Goal: Task Accomplishment & Management: Use online tool/utility

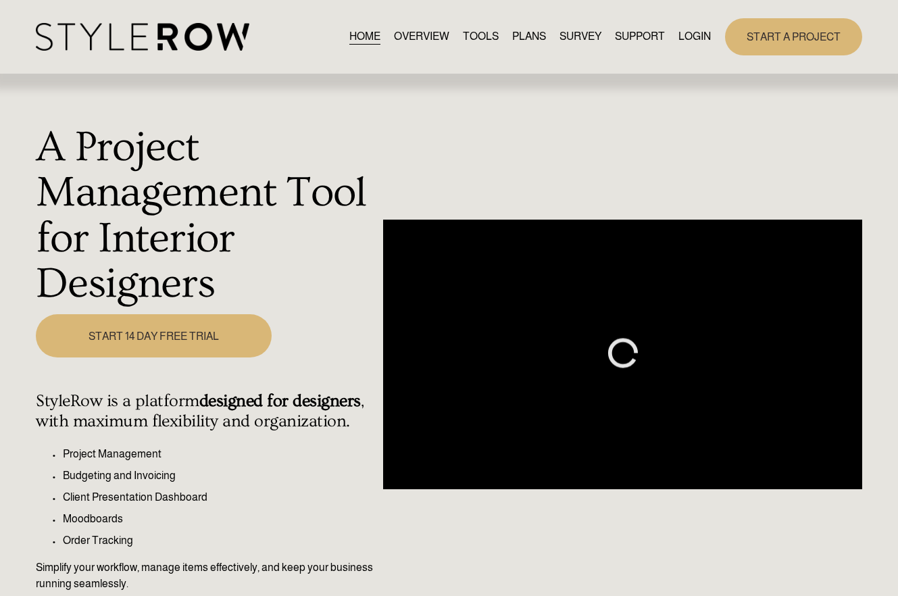
click at [685, 30] on link "LOGIN" at bounding box center [694, 37] width 32 height 18
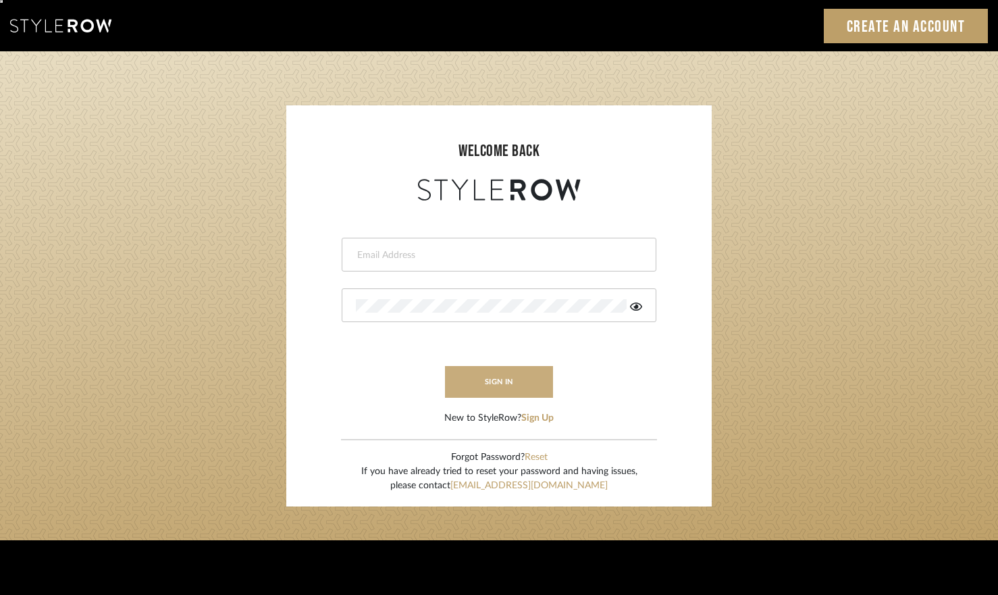
type input "erinn@erinnv.com"
click at [486, 386] on button "sign in" at bounding box center [499, 382] width 108 height 32
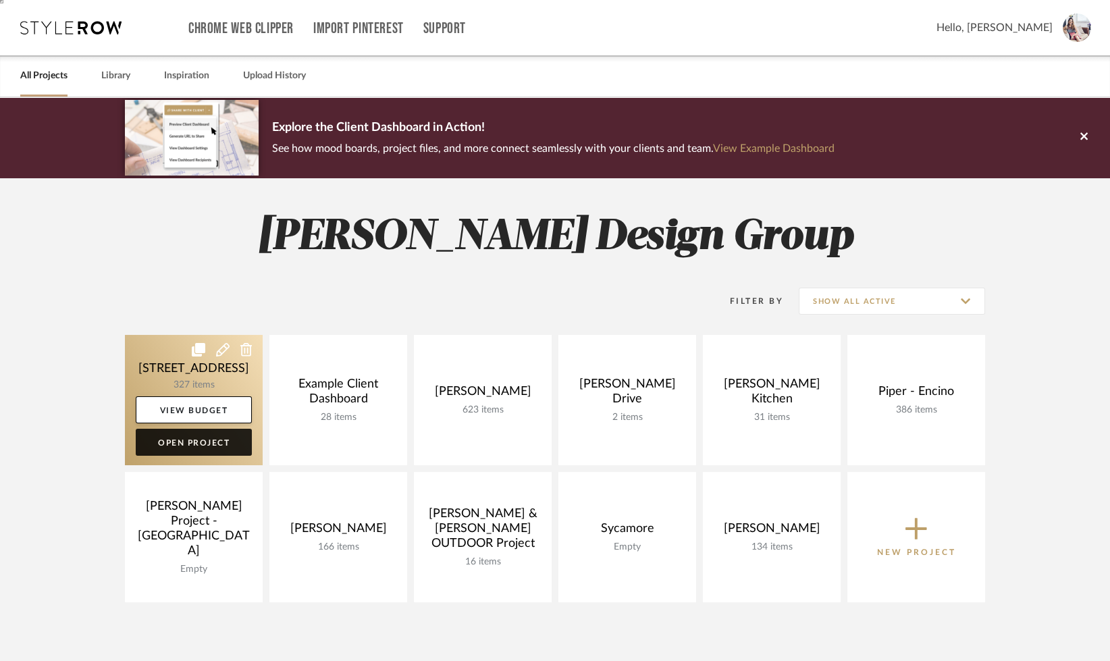
click at [212, 436] on link "Open Project" at bounding box center [194, 442] width 116 height 27
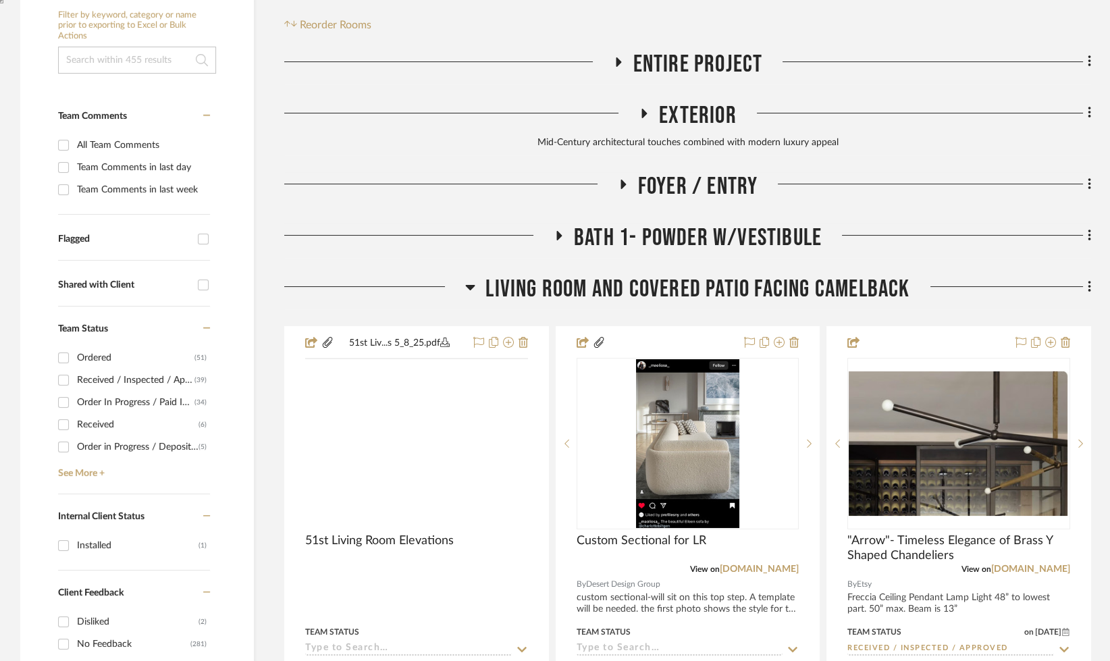
scroll to position [432, 0]
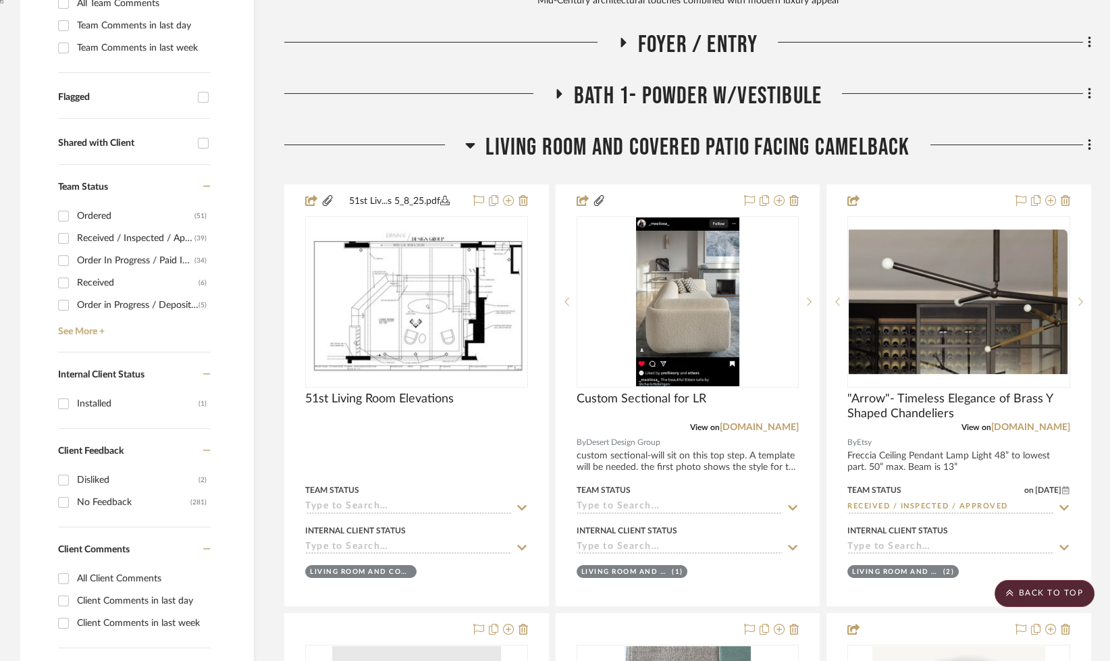
click at [473, 145] on icon at bounding box center [470, 145] width 10 height 16
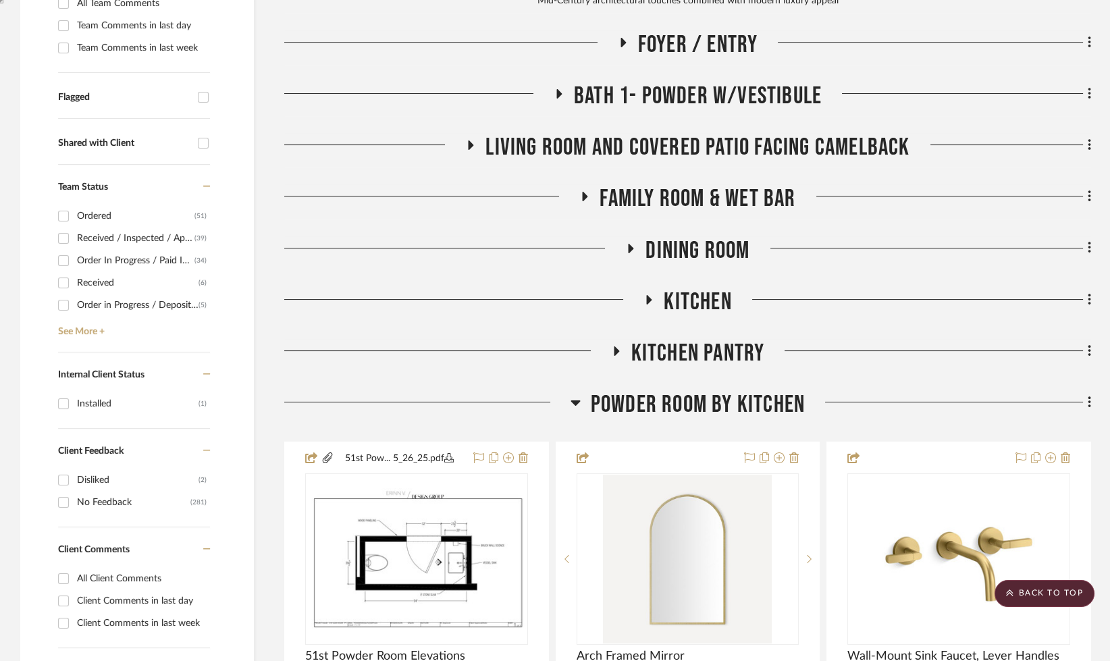
click at [583, 192] on icon at bounding box center [585, 196] width 5 height 9
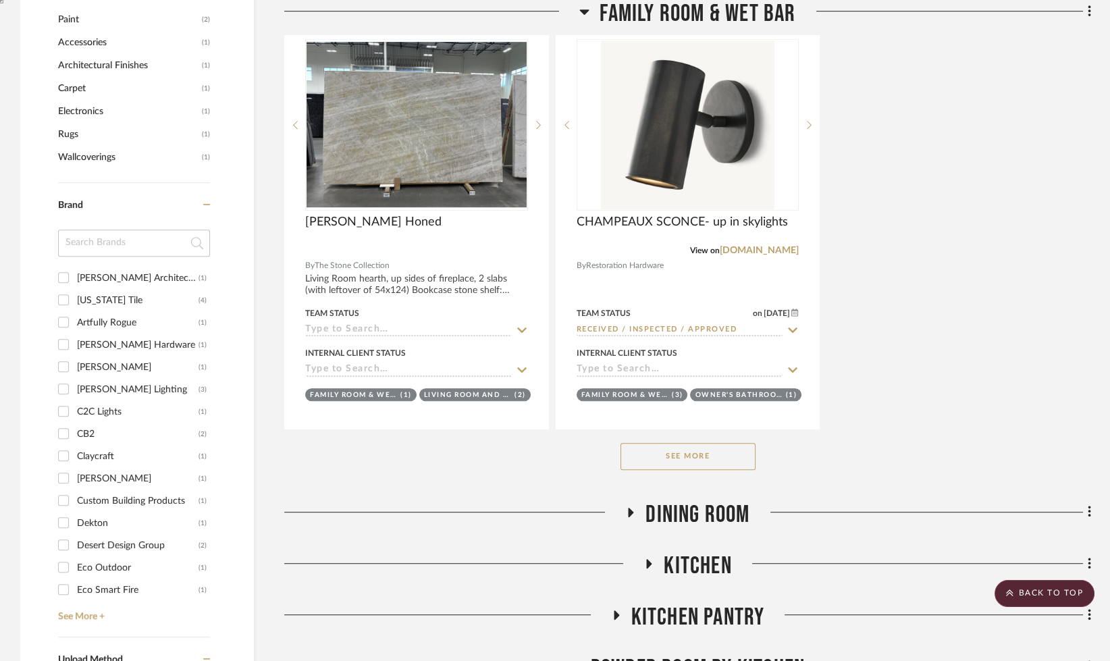
scroll to position [1533, 0]
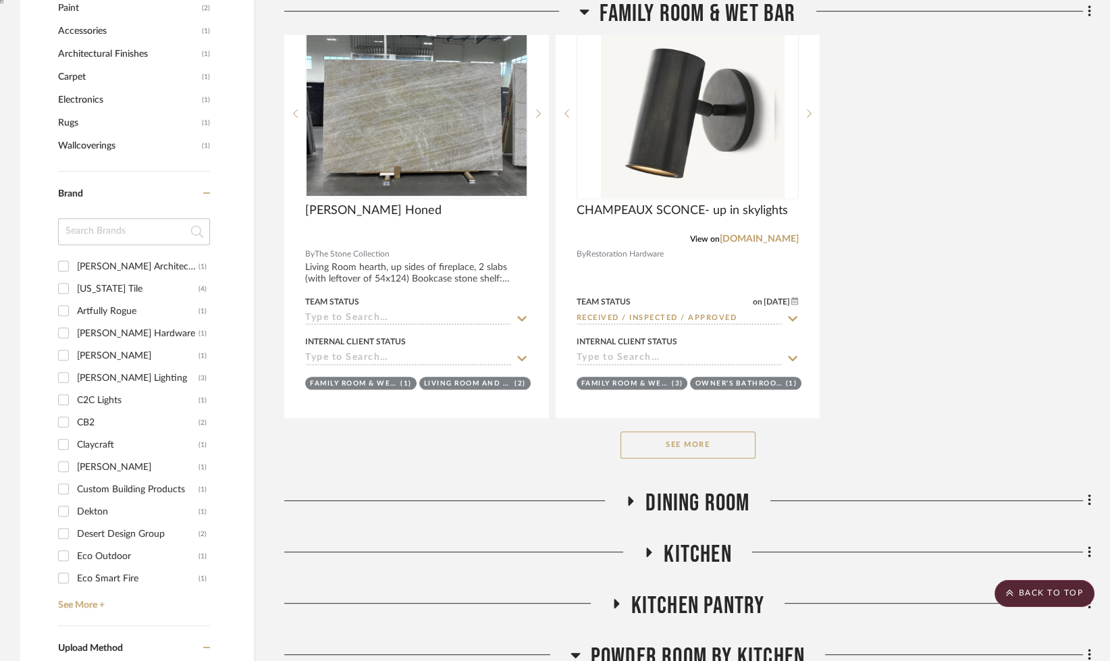
click at [647, 448] on button "See More" at bounding box center [688, 445] width 135 height 27
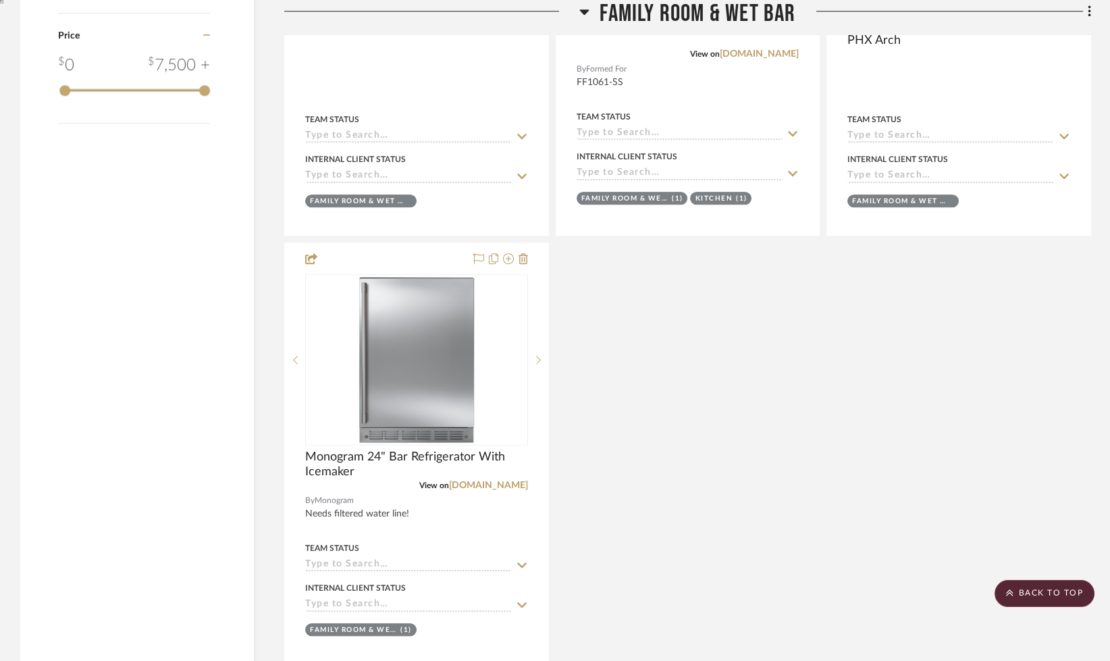
scroll to position [2581, 0]
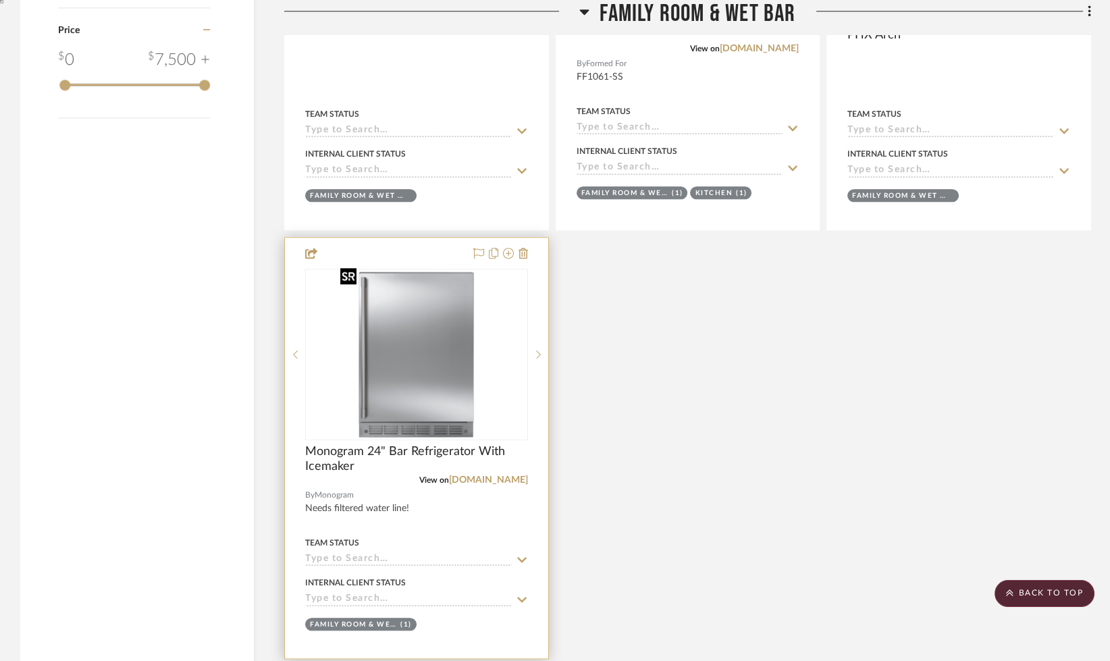
click at [425, 353] on img "0" at bounding box center [417, 354] width 162 height 169
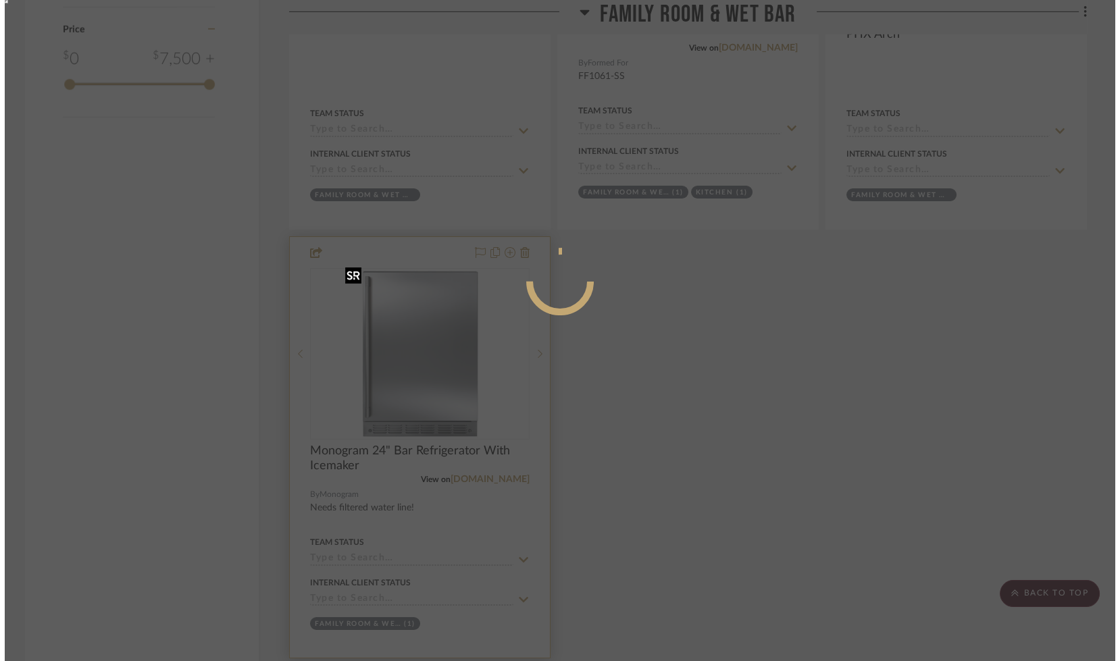
scroll to position [0, 0]
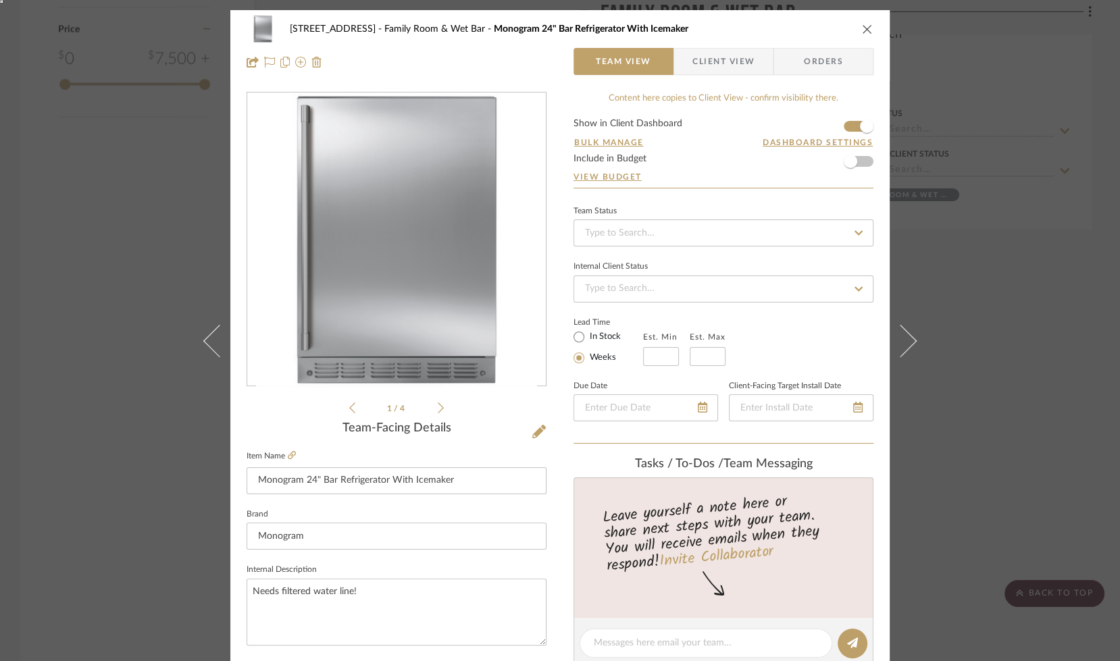
click at [741, 60] on span "Client View" at bounding box center [723, 61] width 62 height 27
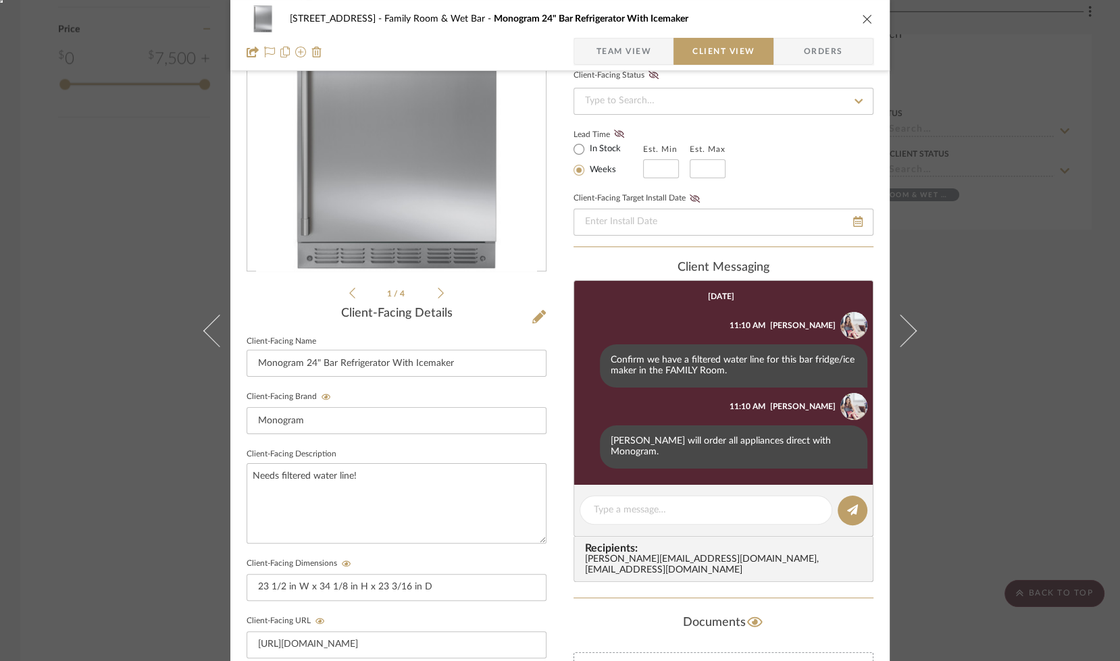
scroll to position [118, 0]
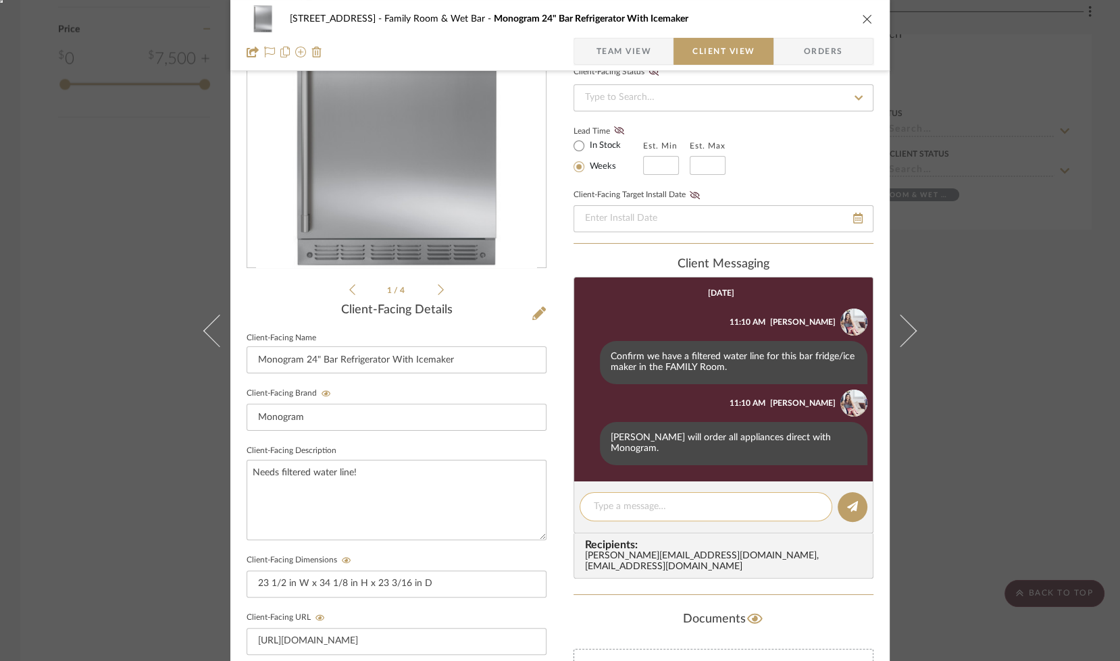
click at [642, 500] on textarea at bounding box center [706, 507] width 224 height 14
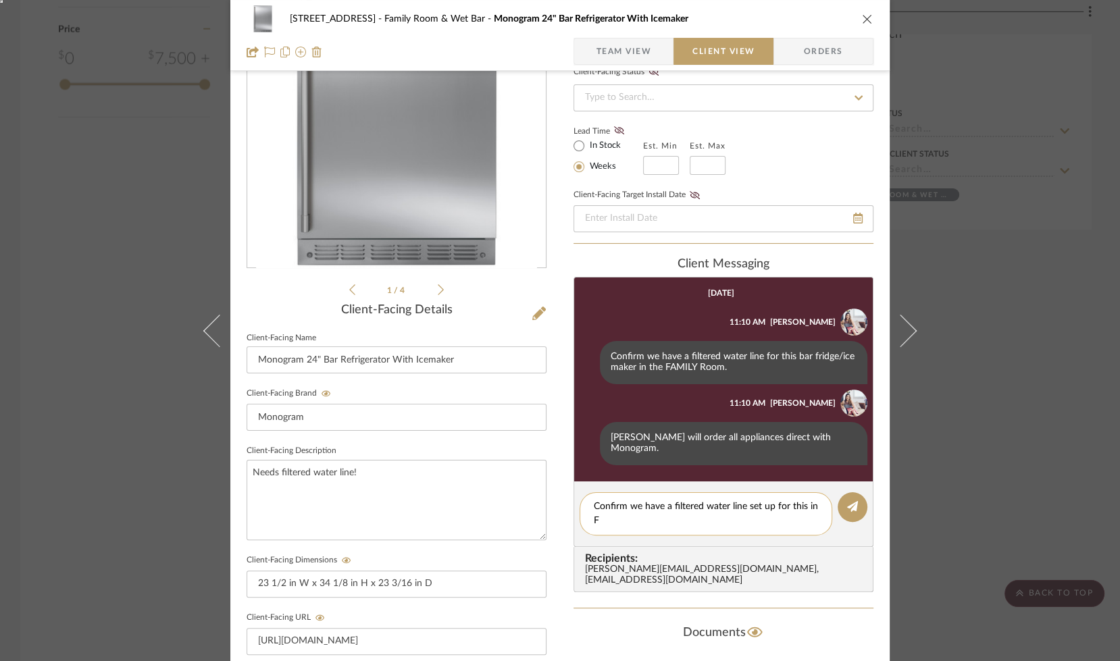
scroll to position [0, 0]
type textarea "Confirm we have a filtered water line set up for this in FR bar."
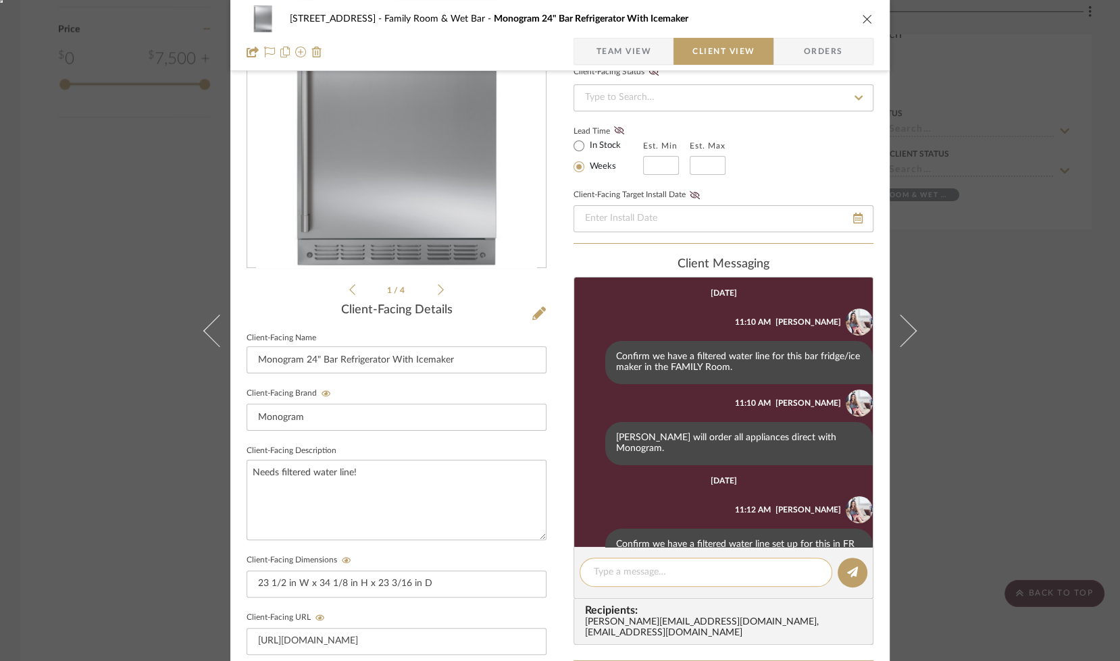
scroll to position [30, 0]
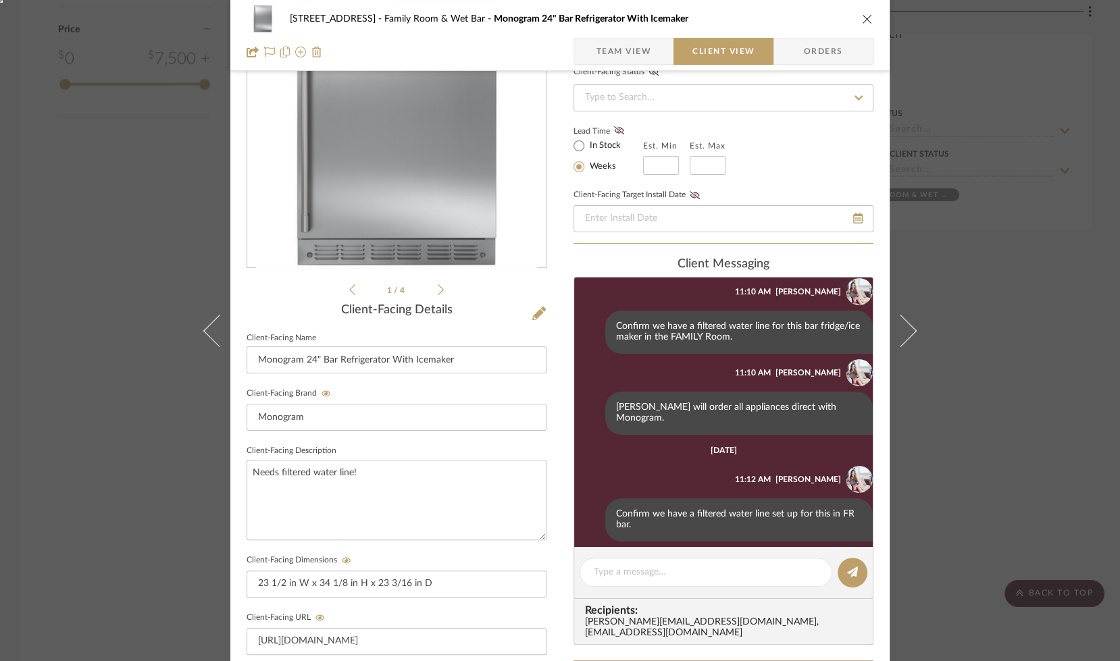
click at [967, 309] on div "6135 N. 51st Place Family Room & Wet Bar Monogram 24" Bar Refrigerator With Ice…" at bounding box center [560, 330] width 1120 height 661
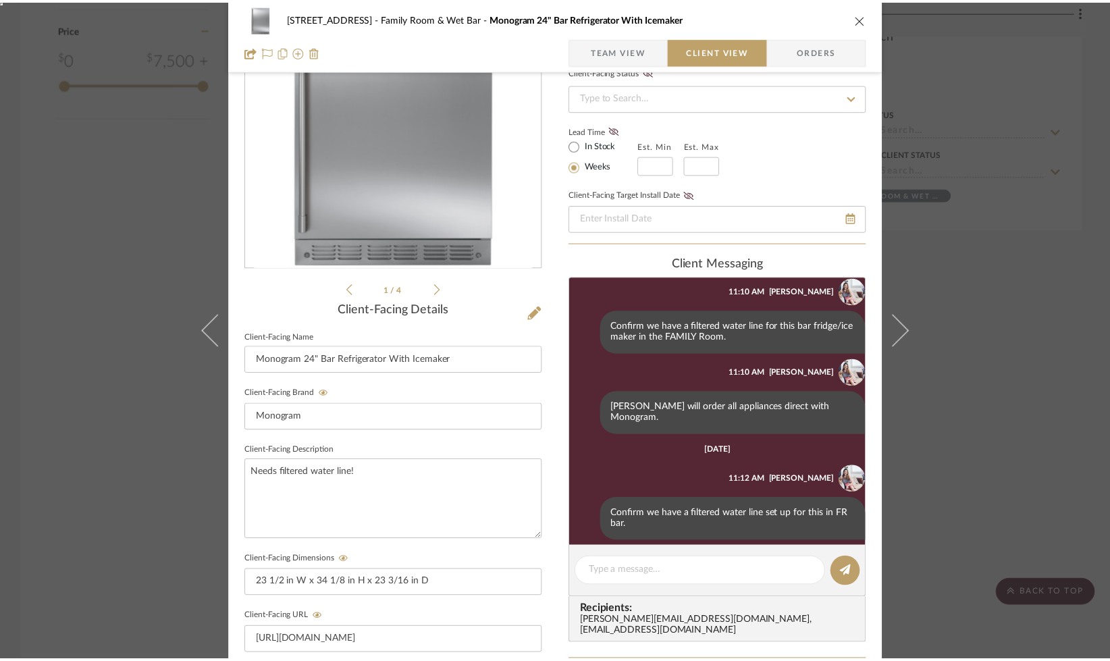
scroll to position [2581, 0]
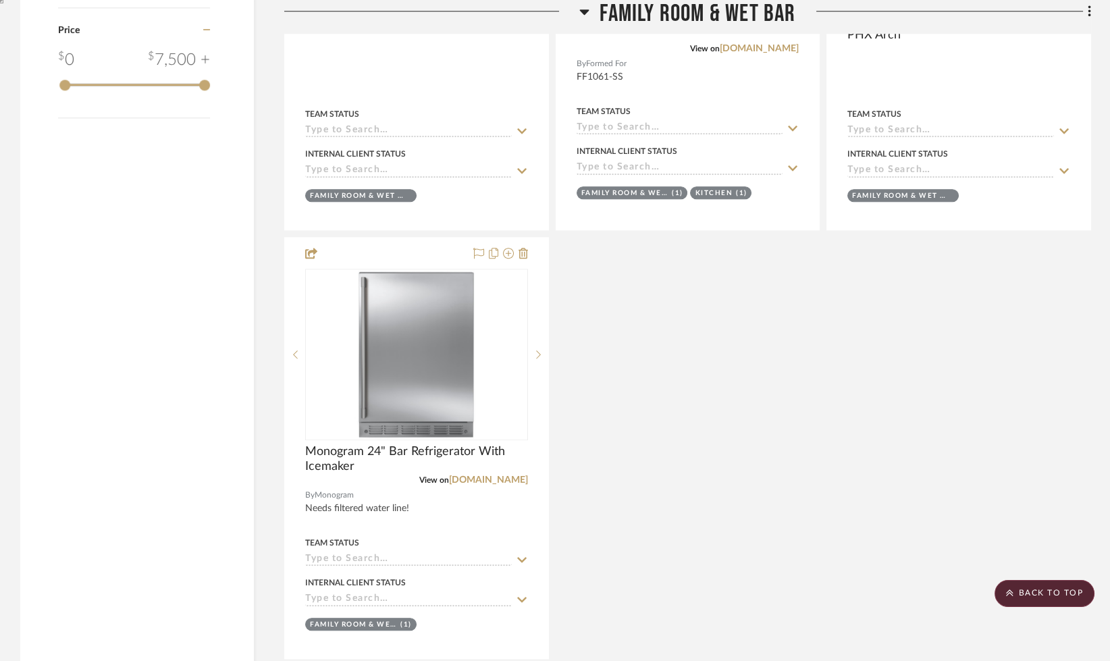
click at [581, 18] on icon at bounding box center [584, 12] width 10 height 16
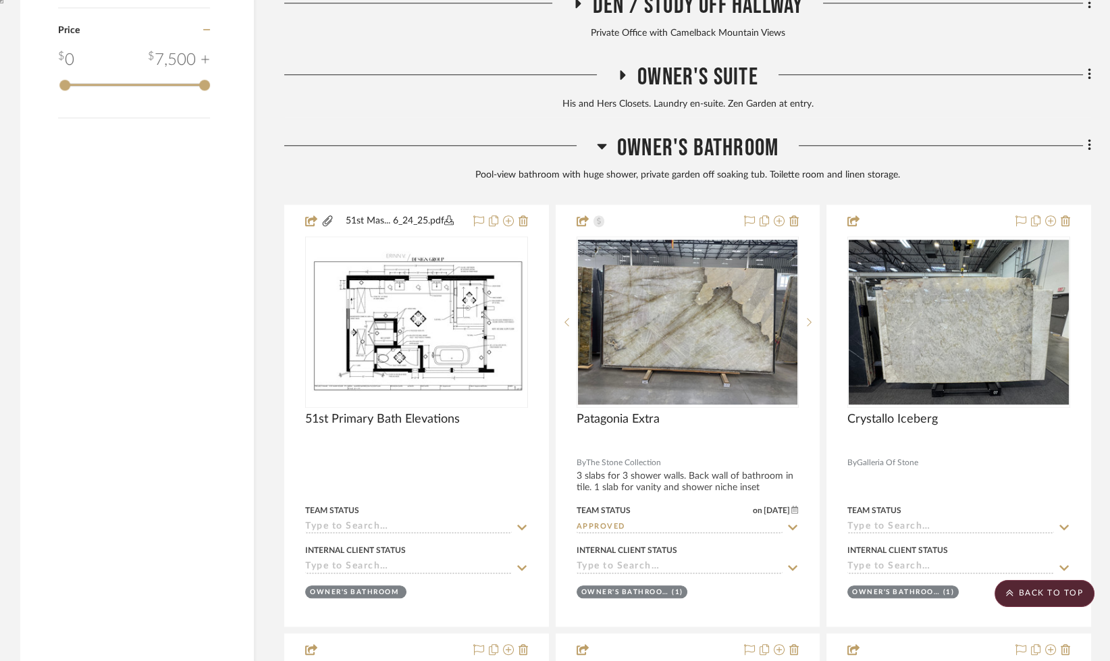
click at [599, 143] on icon at bounding box center [602, 146] width 10 height 16
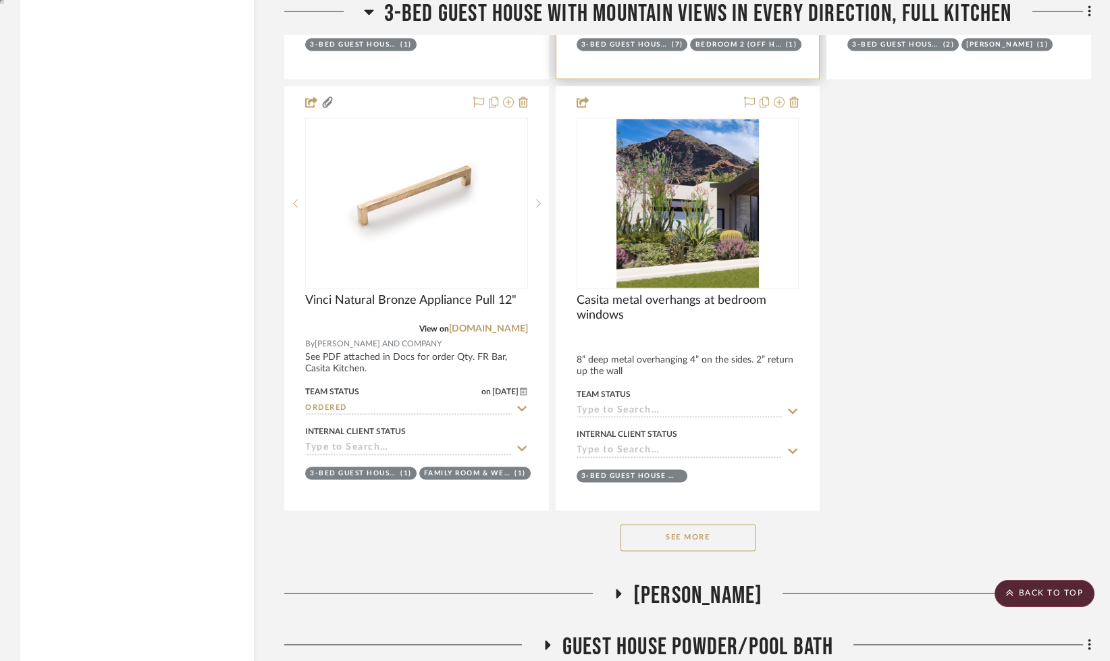
scroll to position [3889, 0]
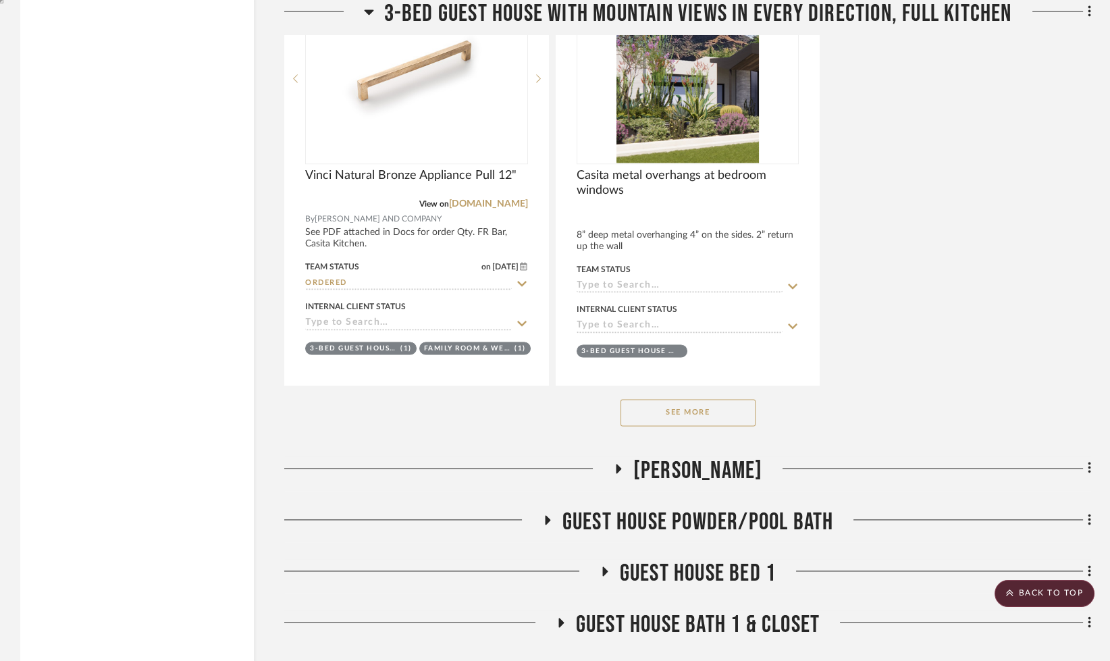
click at [682, 415] on button "See More" at bounding box center [688, 412] width 135 height 27
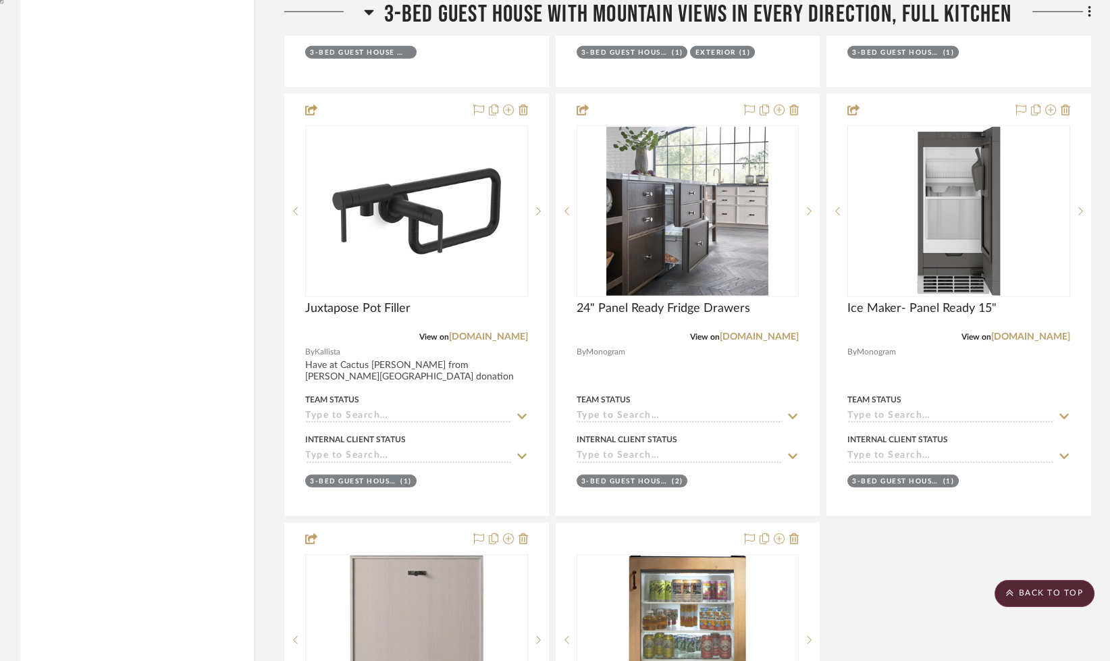
scroll to position [7263, 0]
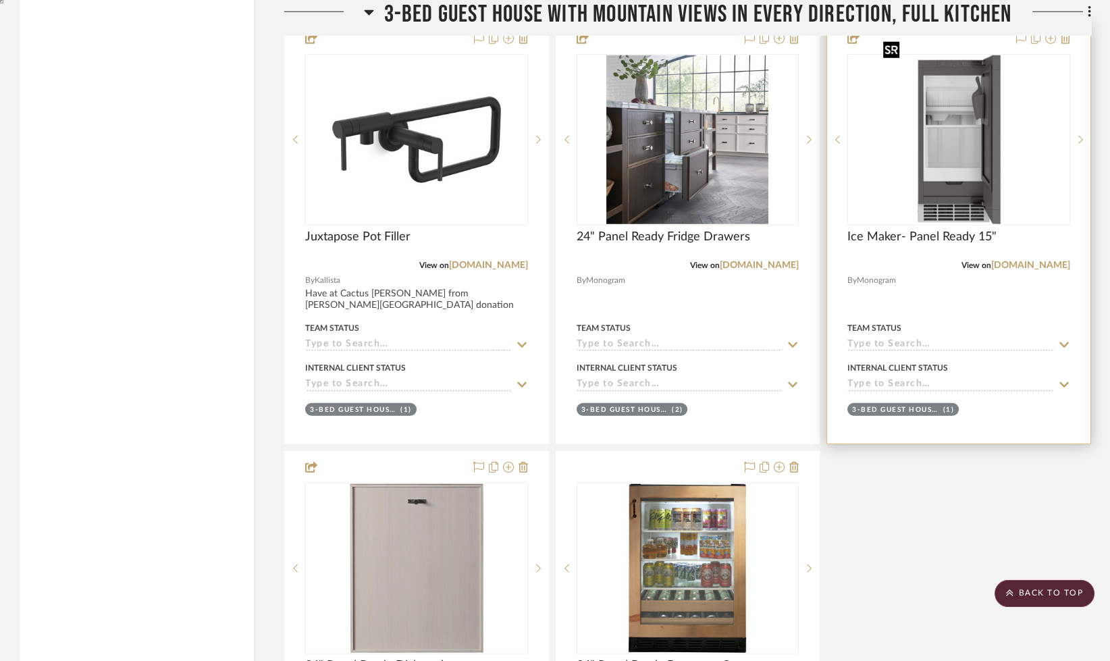
click at [947, 160] on img "0" at bounding box center [959, 139] width 162 height 169
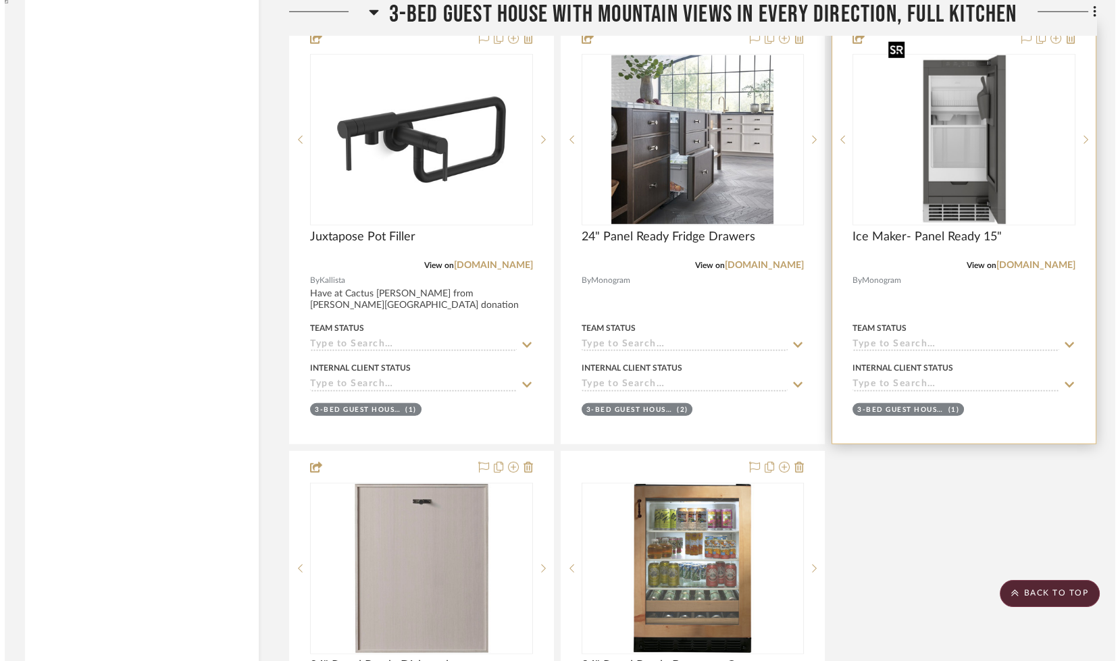
scroll to position [0, 0]
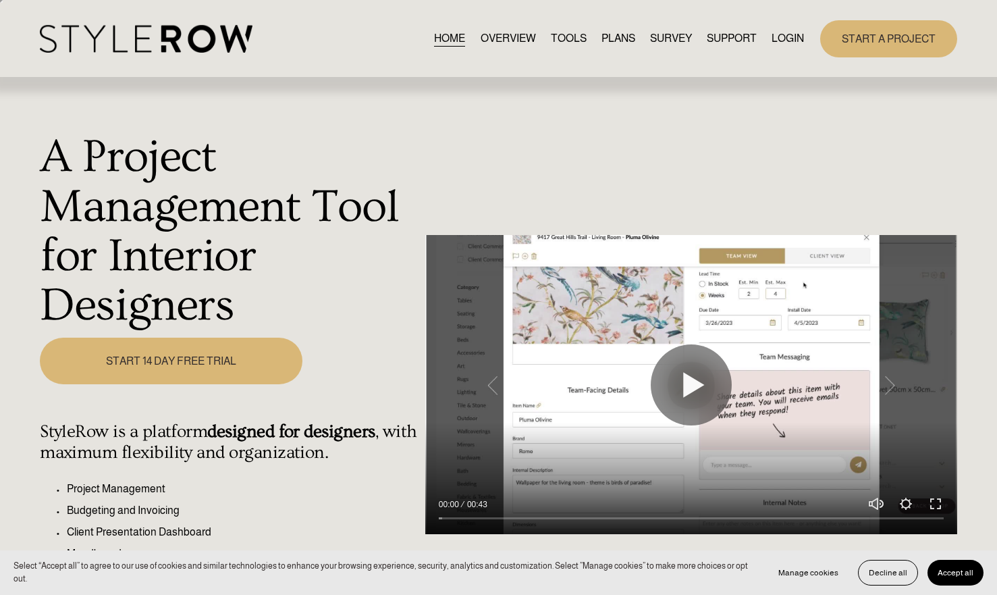
click at [769, 28] on div "HOME OVERVIEW TOOLS PLANS SURVEY SUPPORT QUESTIONS" at bounding box center [422, 39] width 764 height 28
click at [777, 37] on link "LOGIN" at bounding box center [788, 39] width 32 height 18
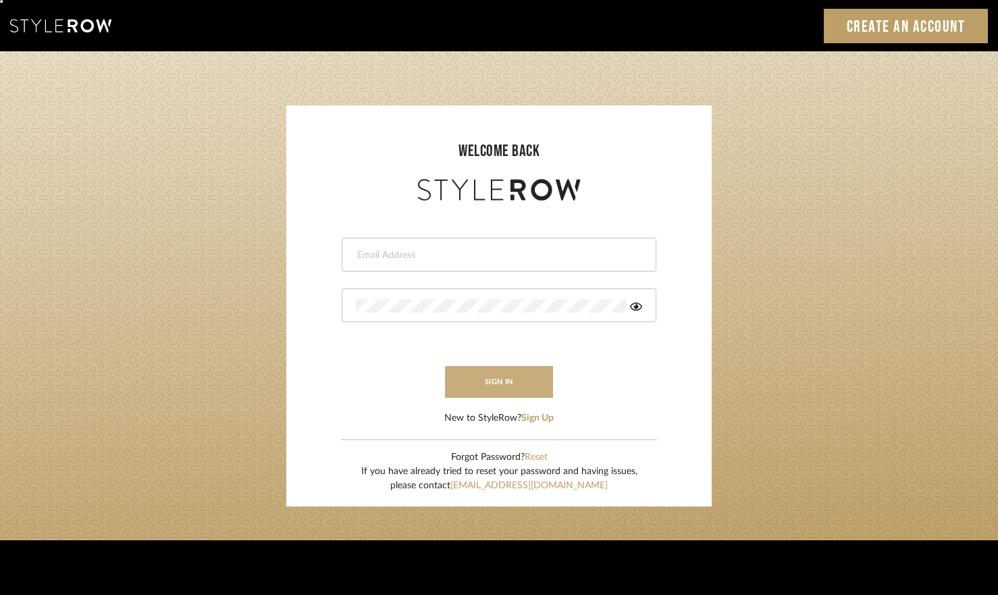
type input "[PERSON_NAME][EMAIL_ADDRESS][DOMAIN_NAME]"
click at [489, 388] on button "sign in" at bounding box center [499, 382] width 108 height 32
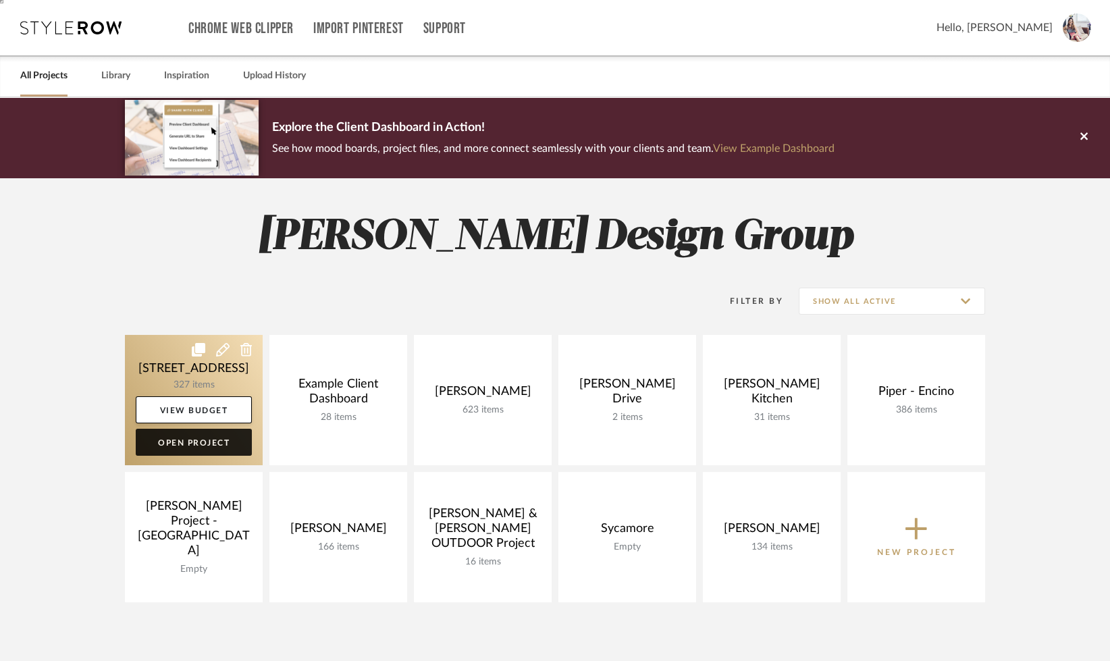
click at [198, 446] on link "Open Project" at bounding box center [194, 442] width 116 height 27
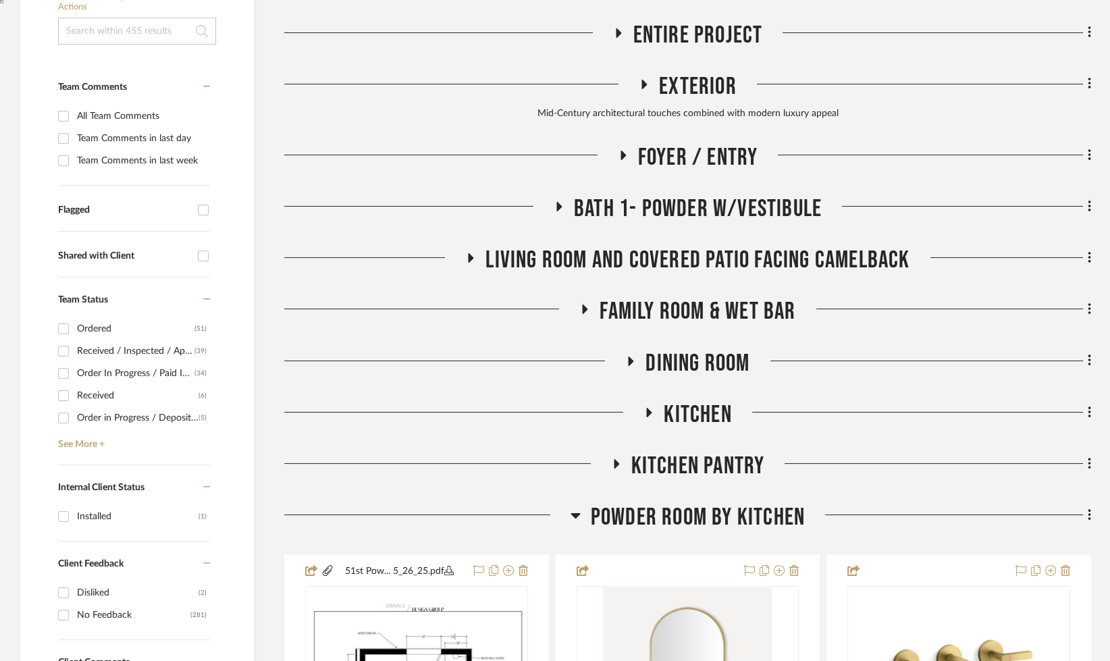
scroll to position [323, 0]
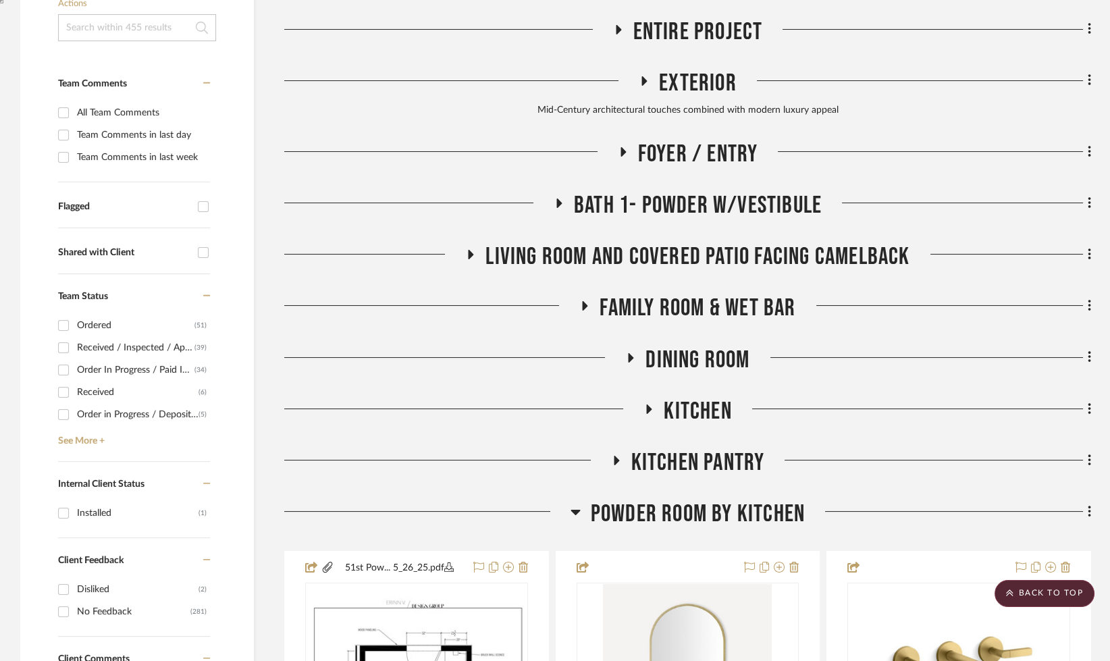
click at [648, 401] on h3 "Kitchen" at bounding box center [688, 411] width 88 height 29
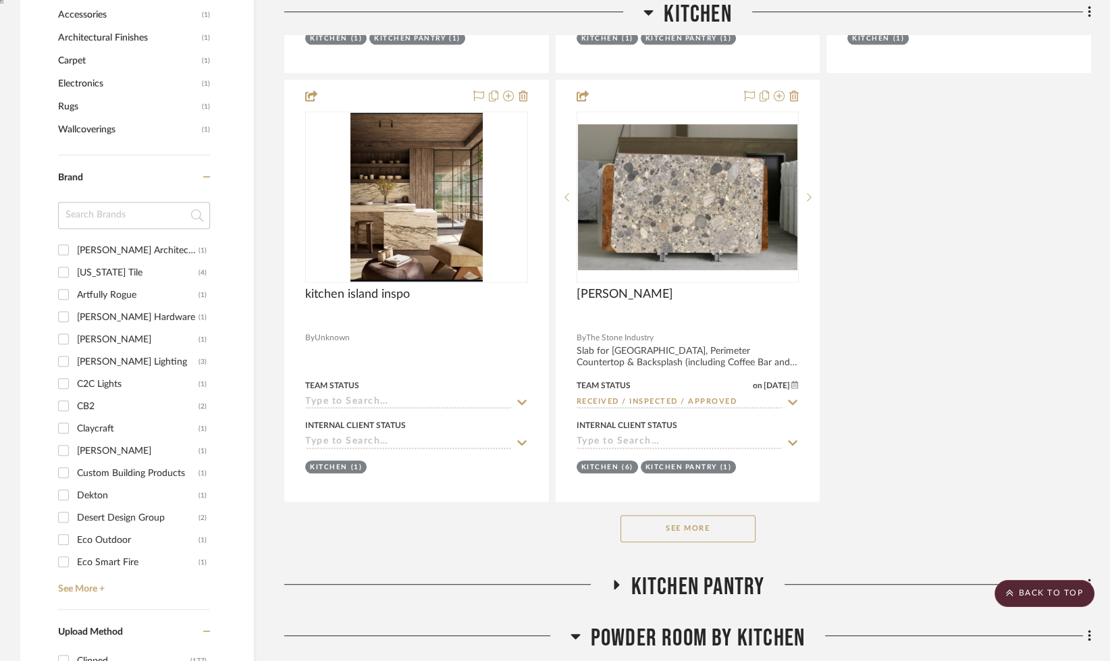
scroll to position [1591, 0]
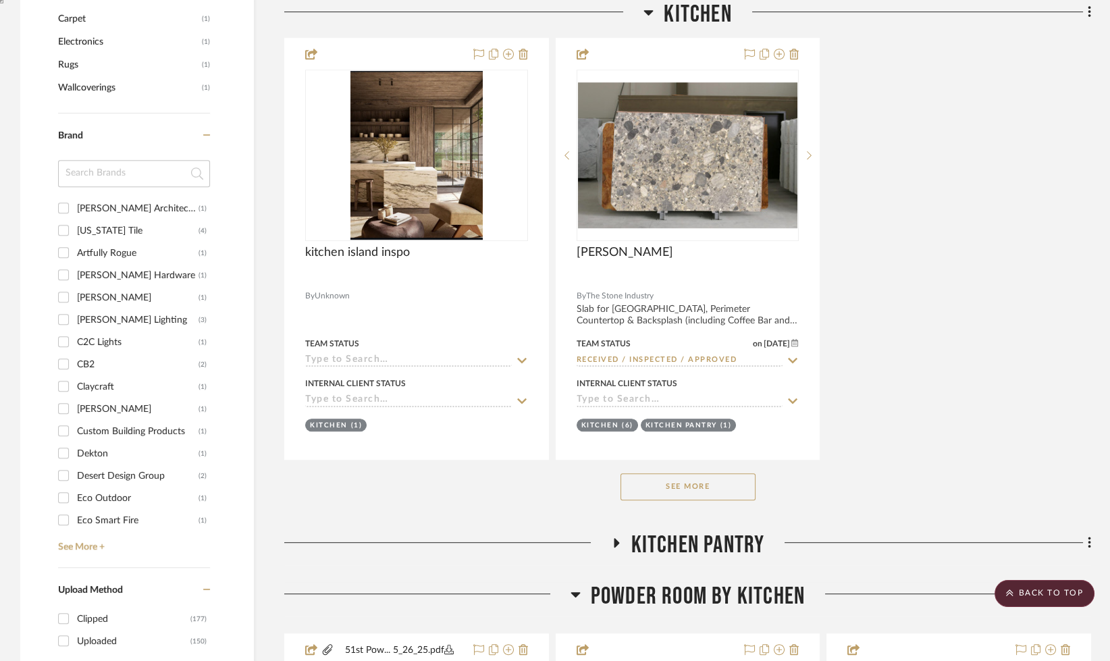
click at [694, 483] on button "See More" at bounding box center [688, 486] width 135 height 27
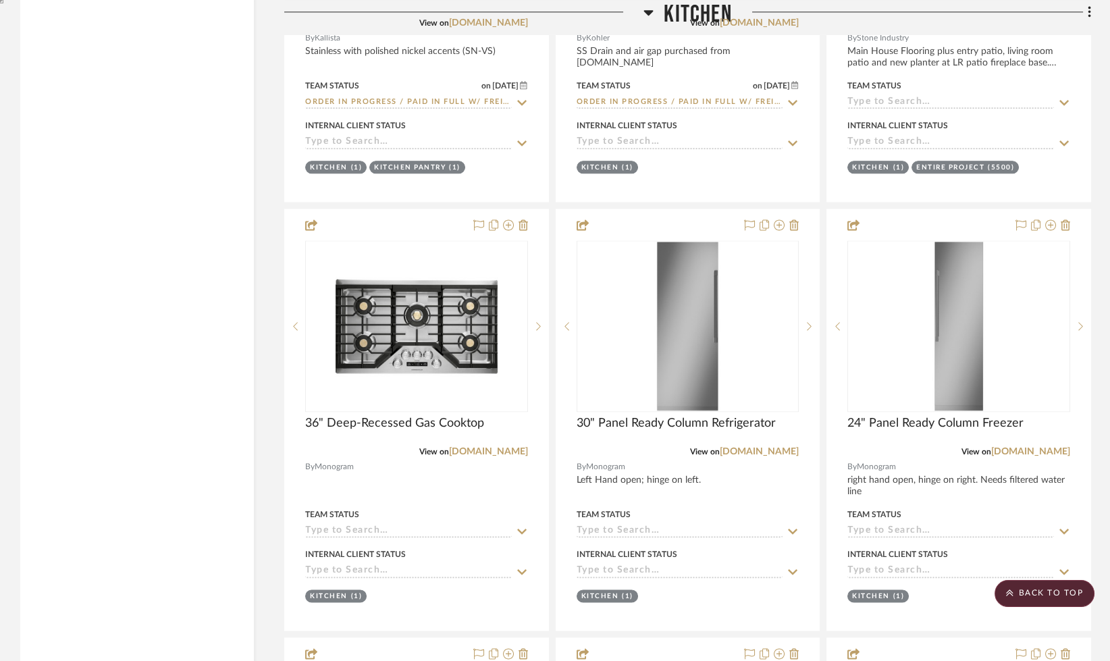
scroll to position [3570, 0]
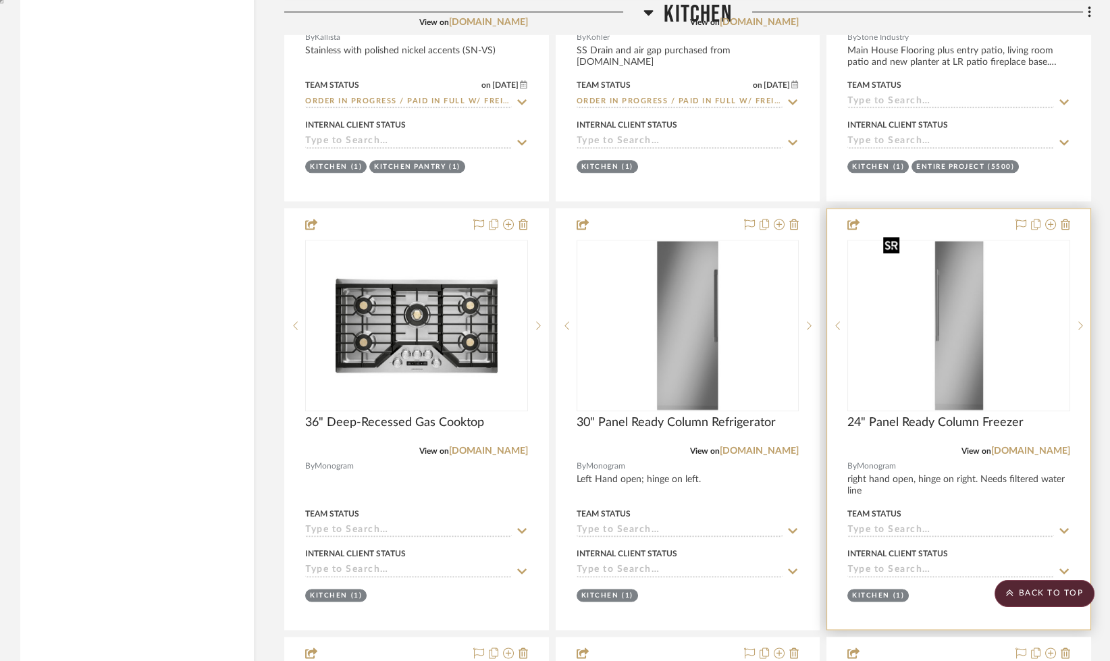
click at [950, 312] on div at bounding box center [959, 326] width 223 height 172
click at [961, 311] on img "0" at bounding box center [959, 325] width 162 height 169
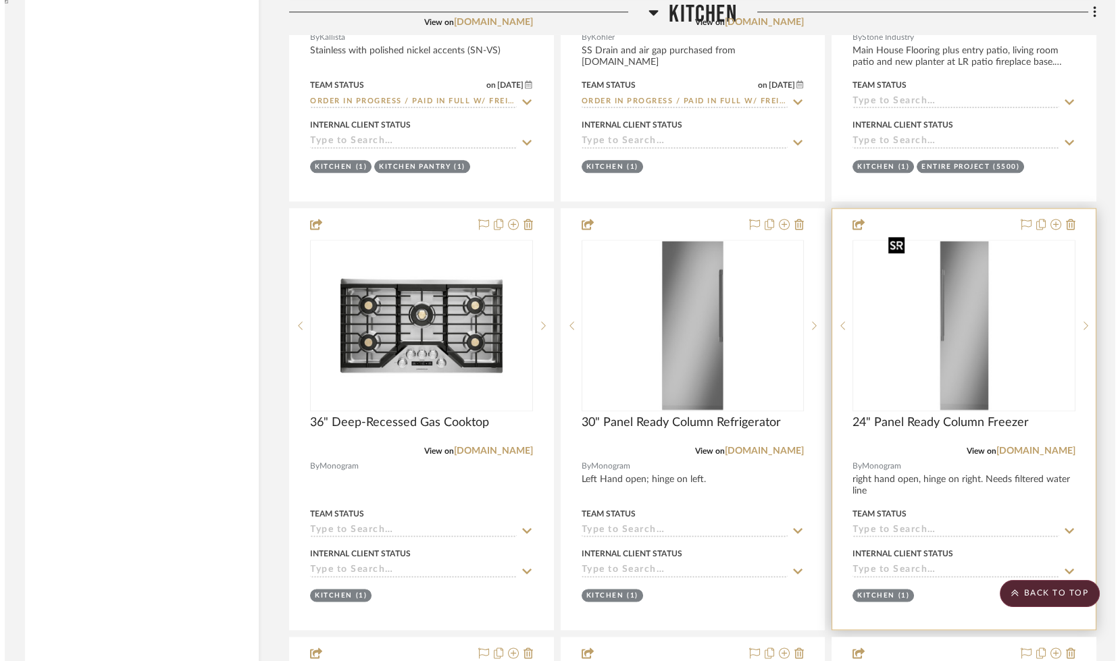
scroll to position [0, 0]
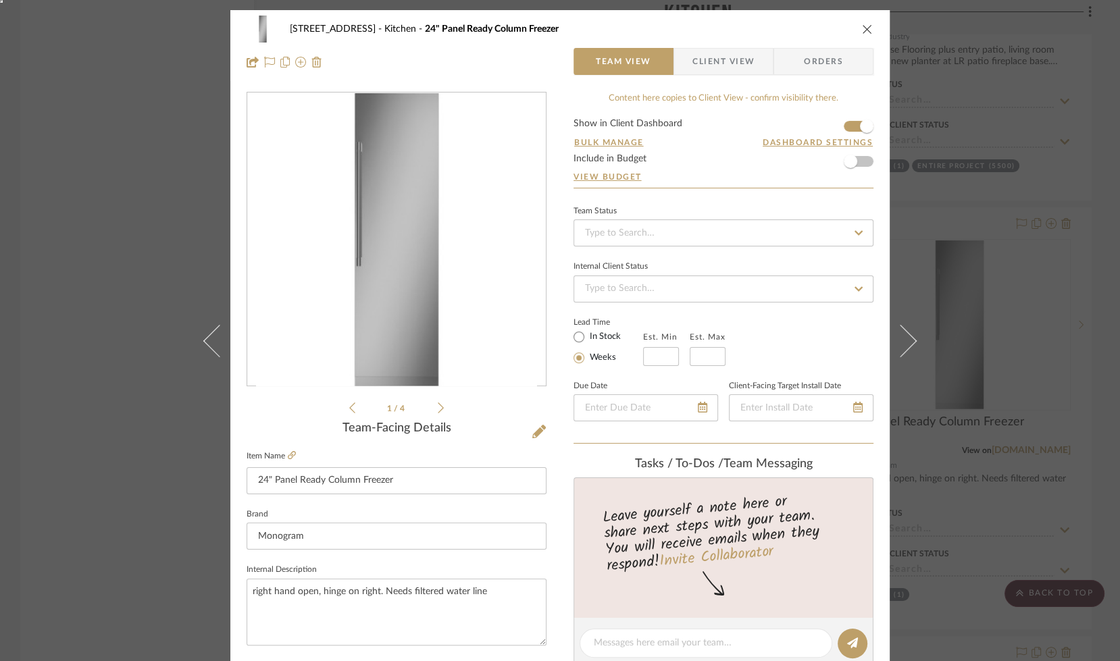
click at [699, 63] on span "Client View" at bounding box center [723, 61] width 62 height 27
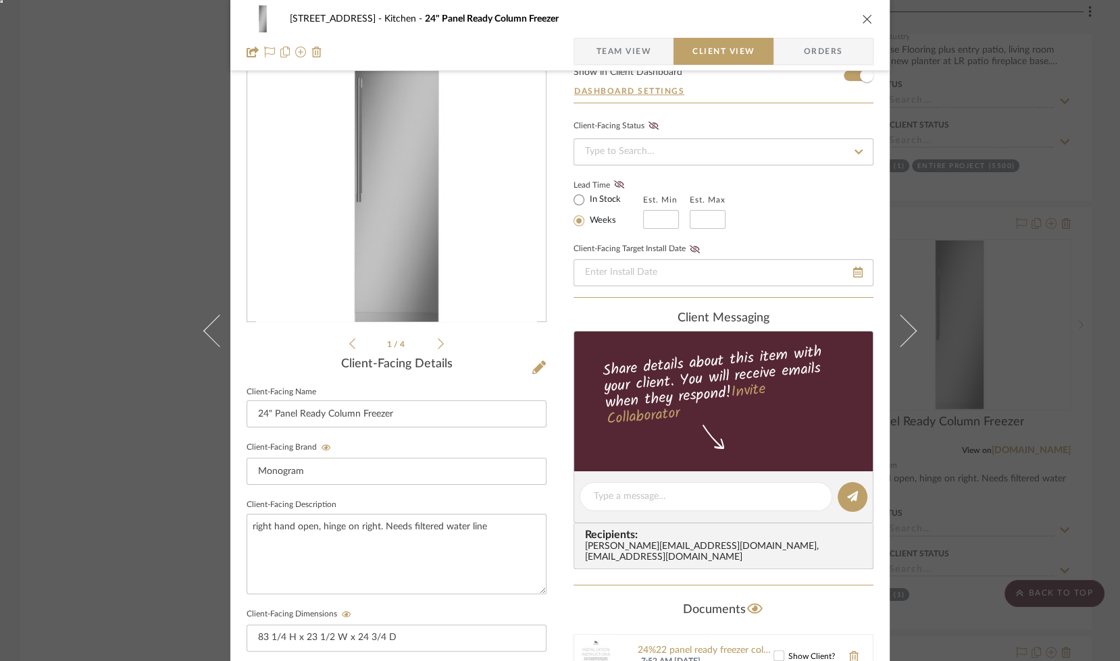
scroll to position [78, 0]
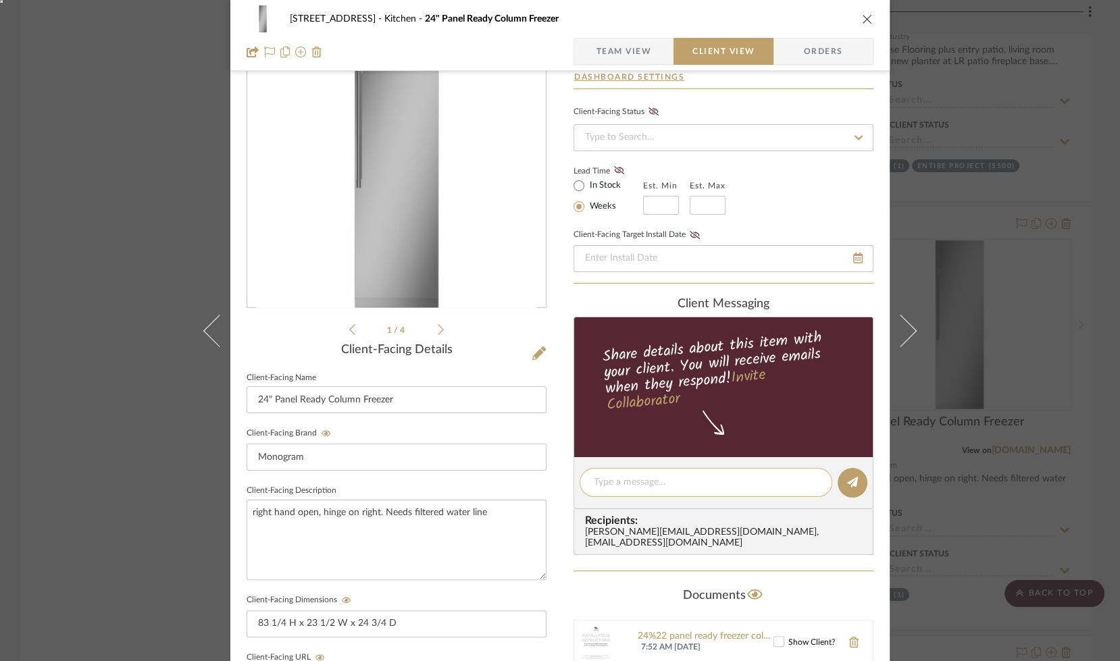
click at [621, 475] on textarea at bounding box center [706, 482] width 224 height 14
type textarea "Did this get a filtered water line hooked up for ice?"
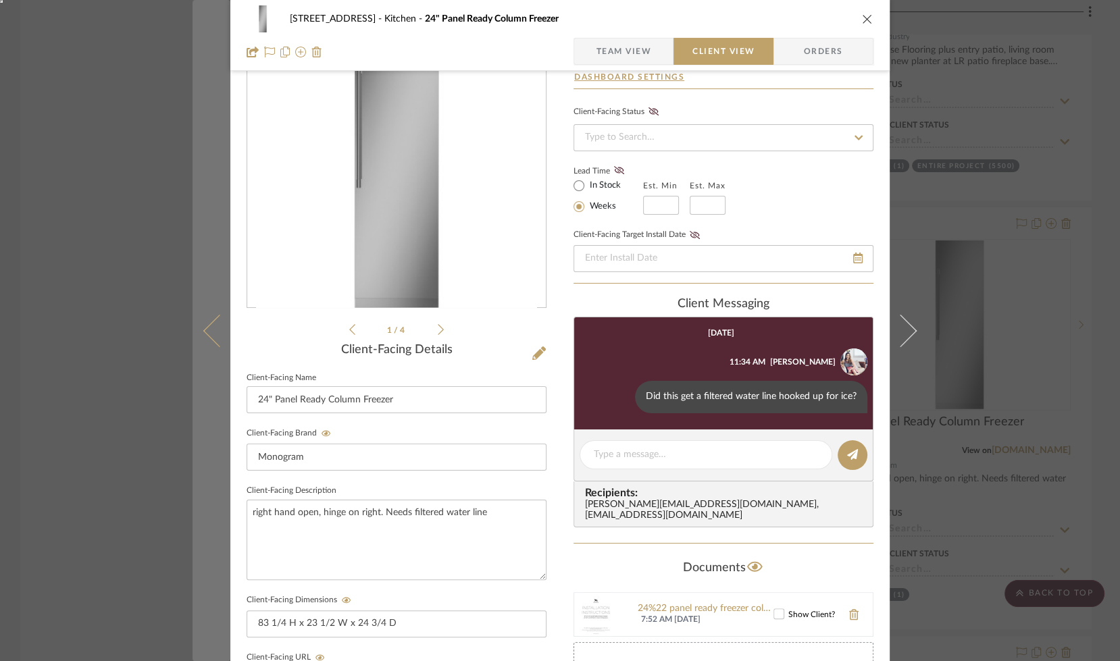
click at [193, 326] on button at bounding box center [211, 330] width 38 height 661
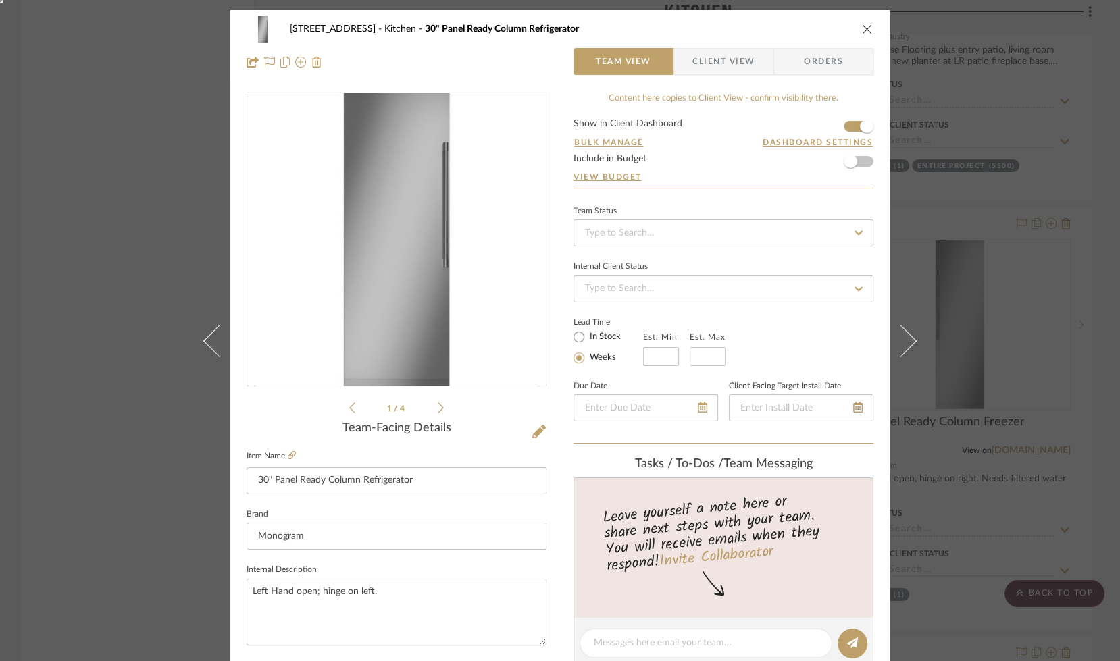
click at [724, 64] on span "Client View" at bounding box center [723, 61] width 62 height 27
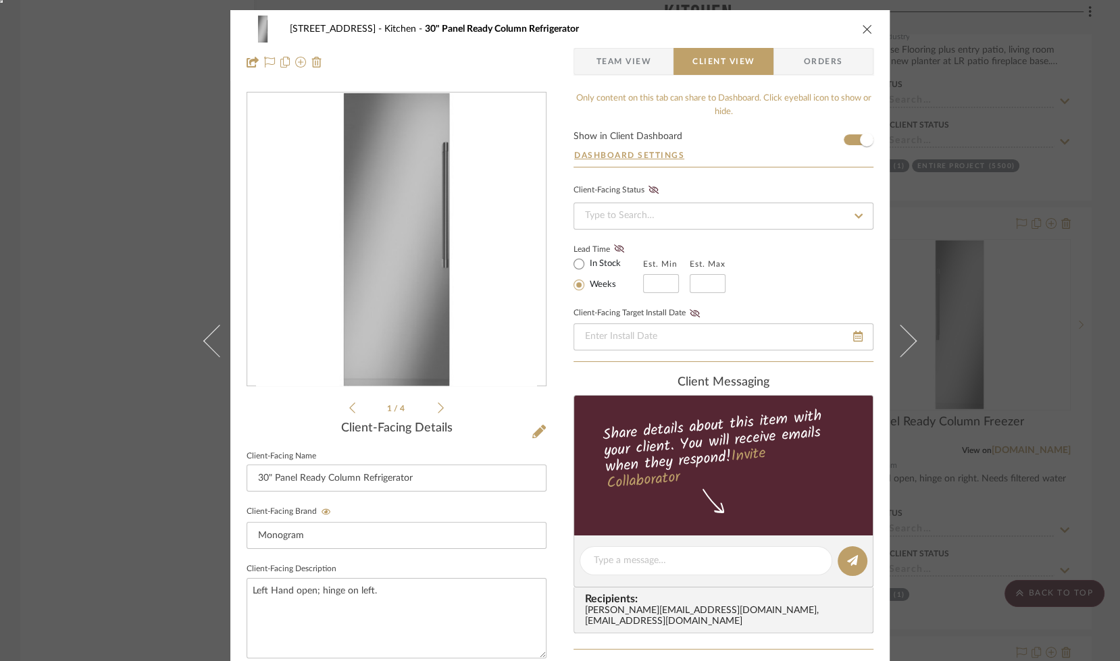
click at [623, 70] on span "Team View" at bounding box center [623, 61] width 55 height 27
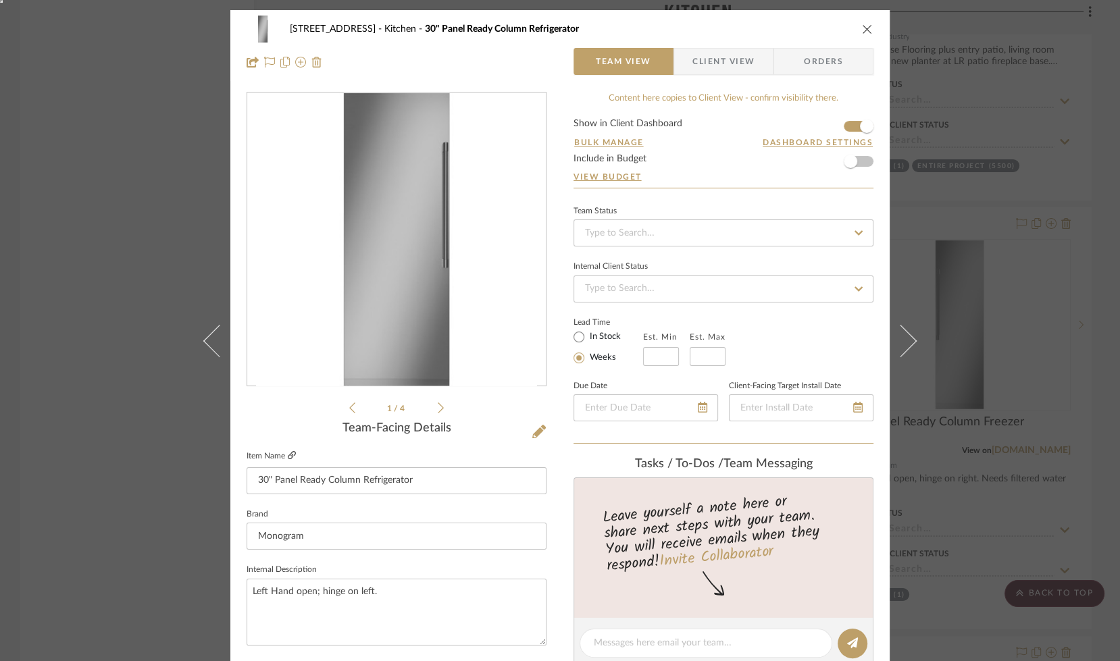
click at [288, 457] on icon at bounding box center [292, 455] width 8 height 8
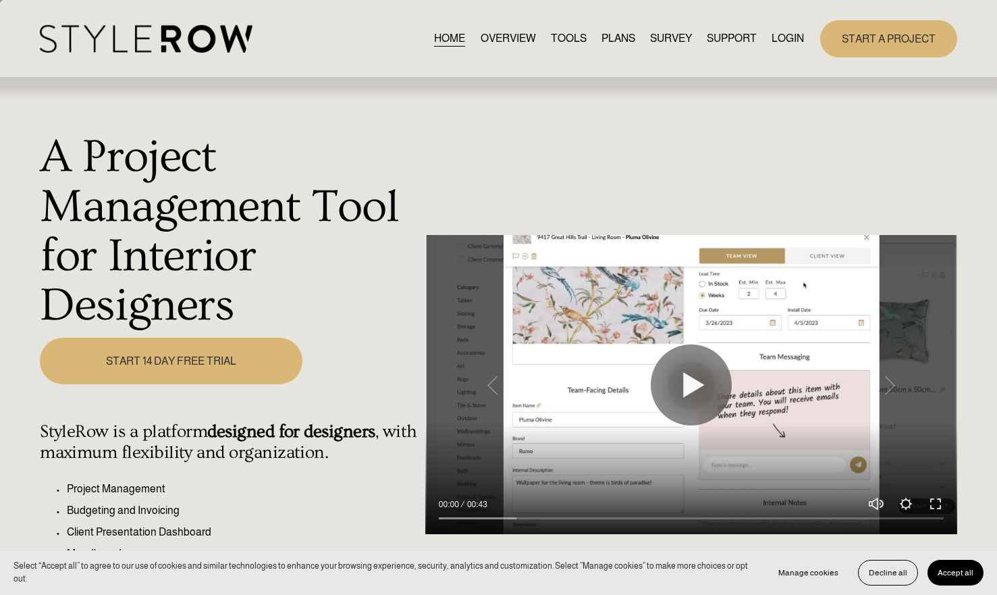
click at [762, 32] on nav "HOME OVERVIEW TOOLS PLANS SURVEY SUPPORT QUESTIONS FEATURED STYLEBOARD RESOURCE…" at bounding box center [619, 39] width 370 height 18
drag, startPoint x: 775, startPoint y: 35, endPoint x: 762, endPoint y: 39, distance: 13.5
click at [775, 35] on link "LOGIN" at bounding box center [788, 39] width 32 height 18
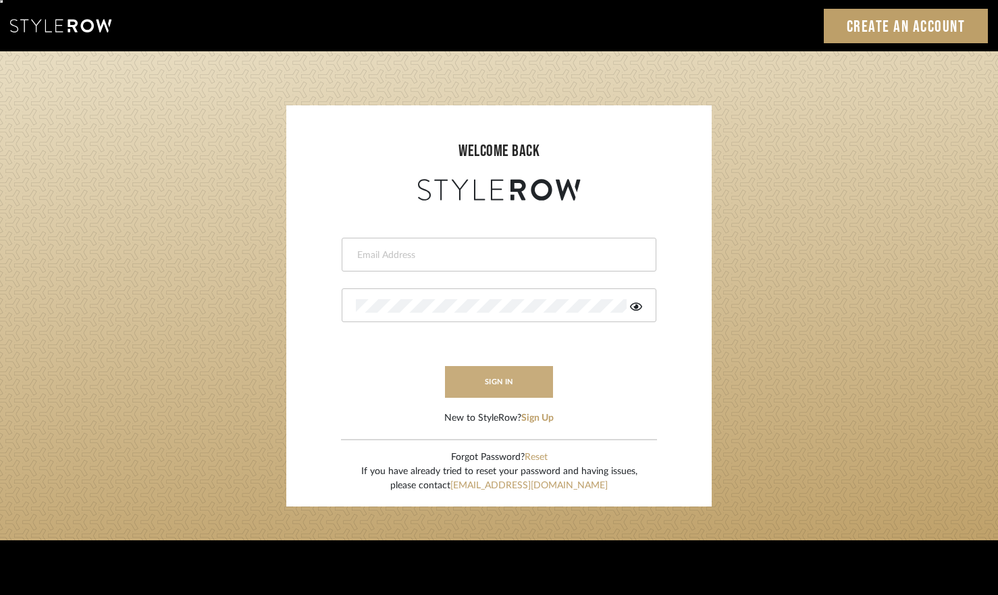
type input "erinn@erinnv.com"
click at [507, 380] on button "sign in" at bounding box center [499, 382] width 108 height 32
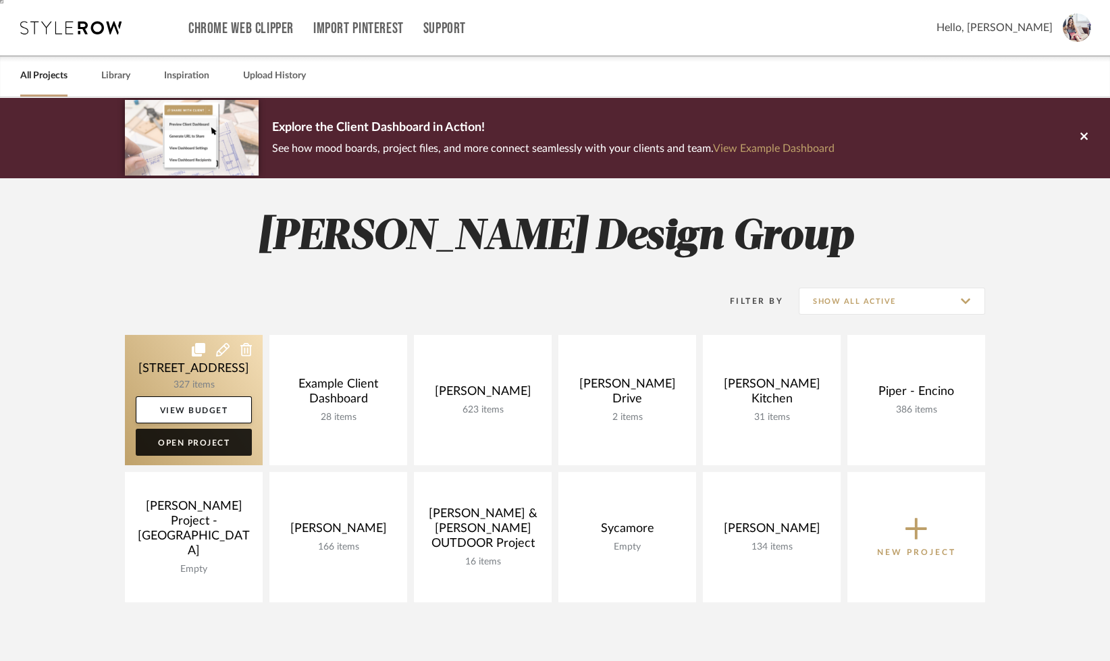
click at [223, 437] on link "Open Project" at bounding box center [194, 442] width 116 height 27
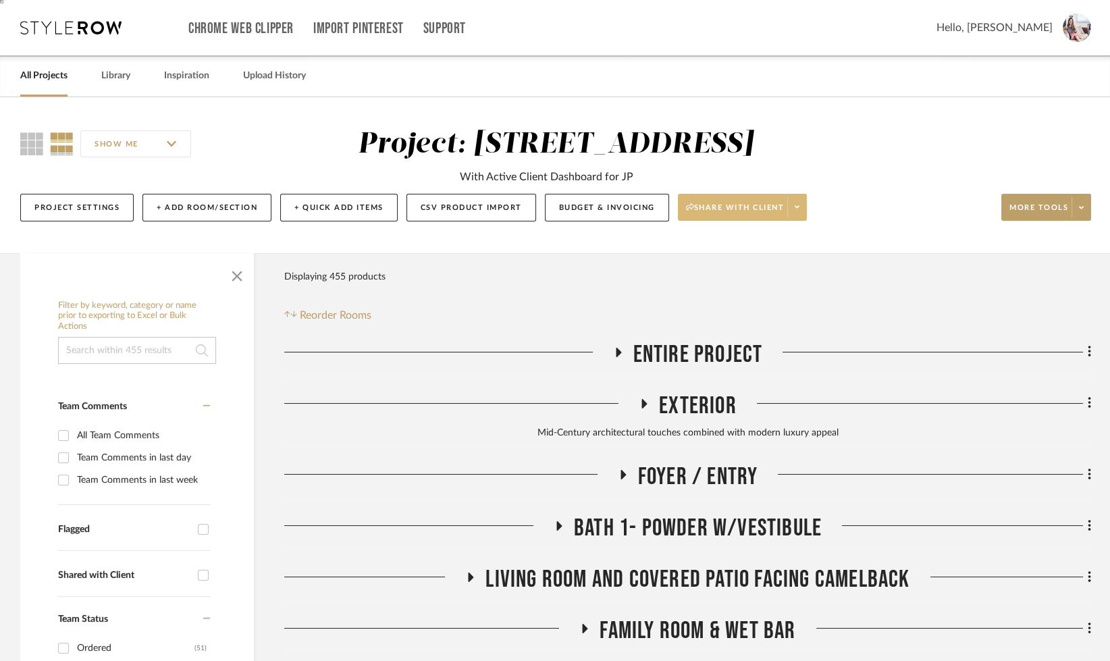
click at [787, 201] on span at bounding box center [796, 207] width 19 height 20
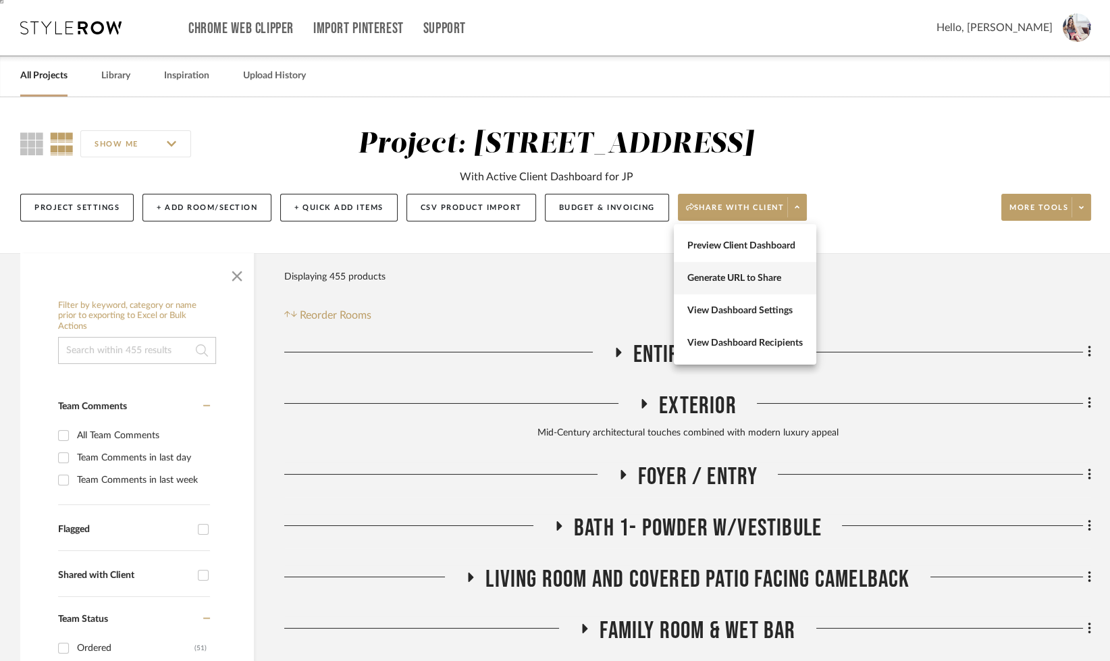
click at [723, 286] on button "Generate URL to Share" at bounding box center [745, 278] width 142 height 32
